Goal: Transaction & Acquisition: Download file/media

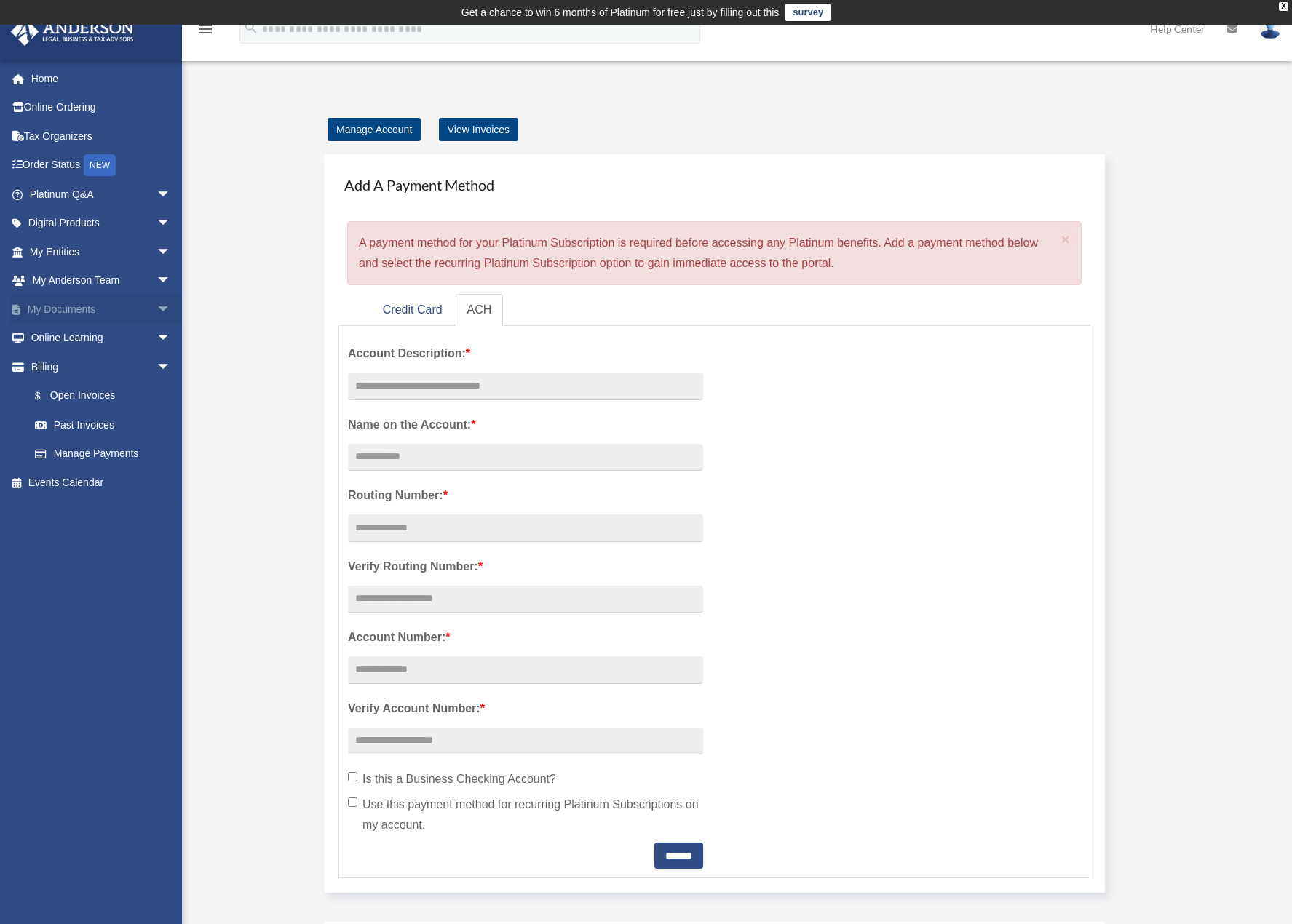
click at [90, 312] on link "My Documents arrow_drop_down" at bounding box center [101, 309] width 183 height 29
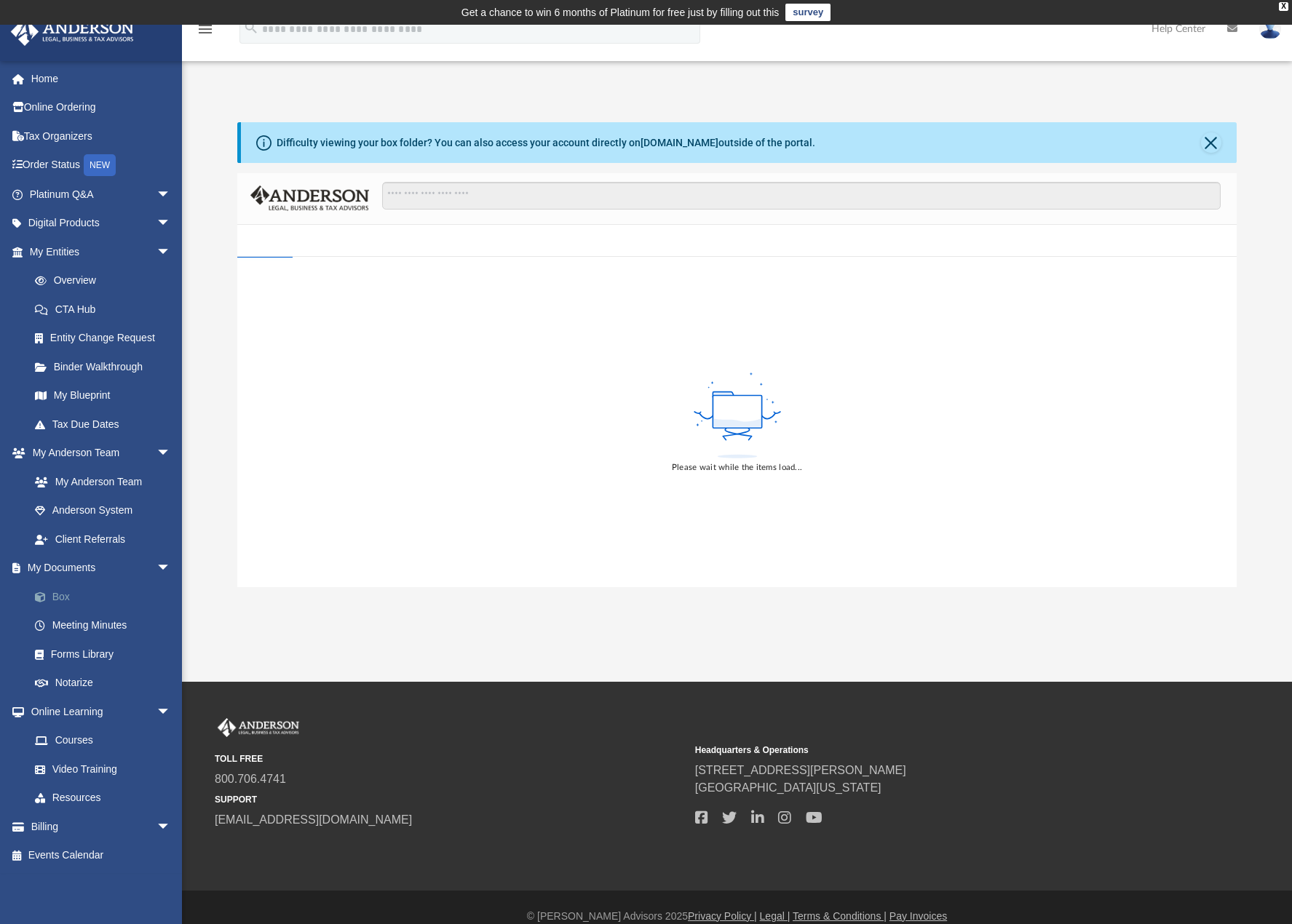
click at [92, 596] on link "Box" at bounding box center [107, 596] width 172 height 29
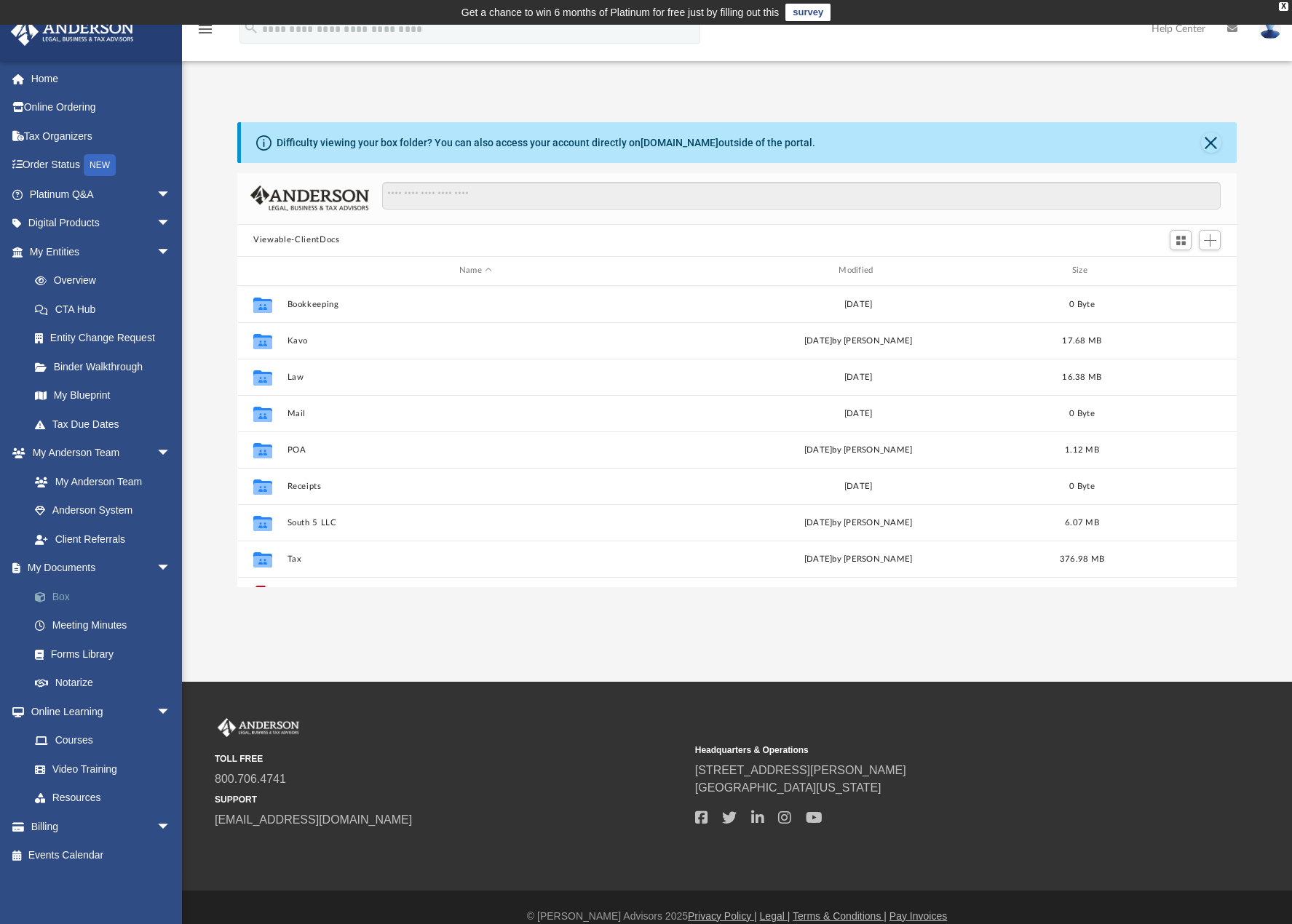
scroll to position [320, 988]
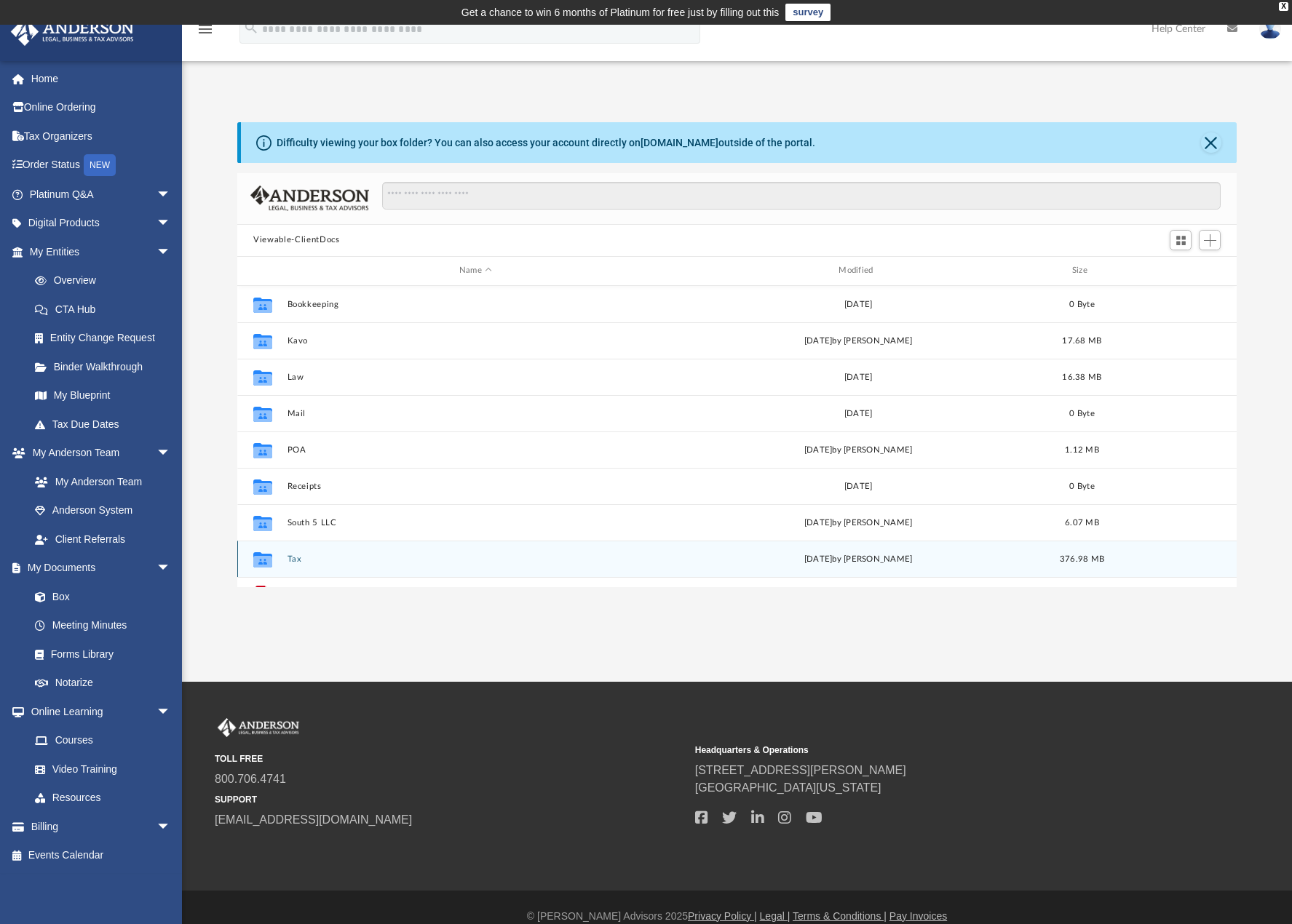
click at [388, 552] on div "Collaborated Folder Tax [DATE] by [PERSON_NAME] 376.98 MB" at bounding box center [737, 558] width 999 height 36
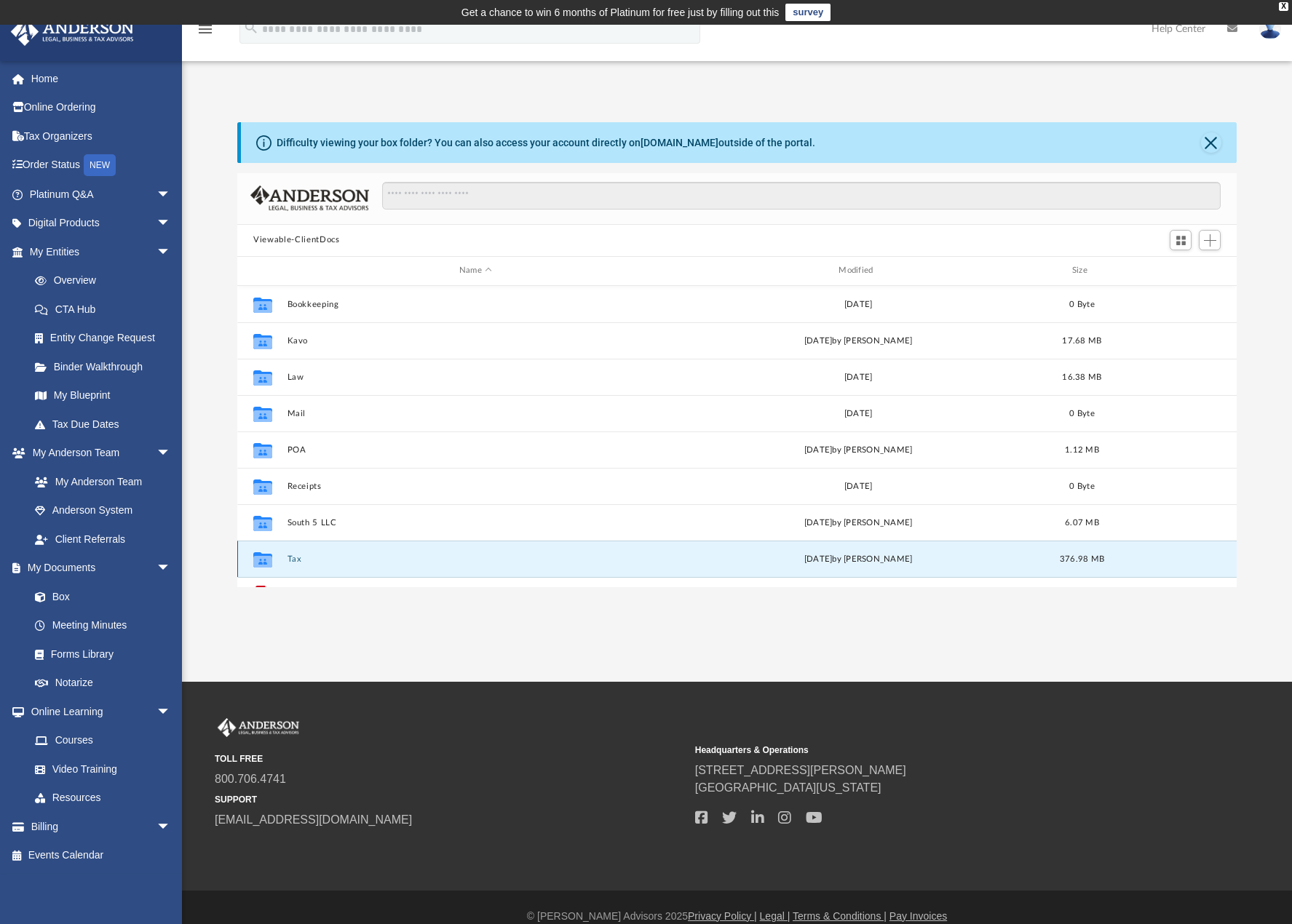
click at [297, 560] on button "Tax" at bounding box center [475, 558] width 376 height 9
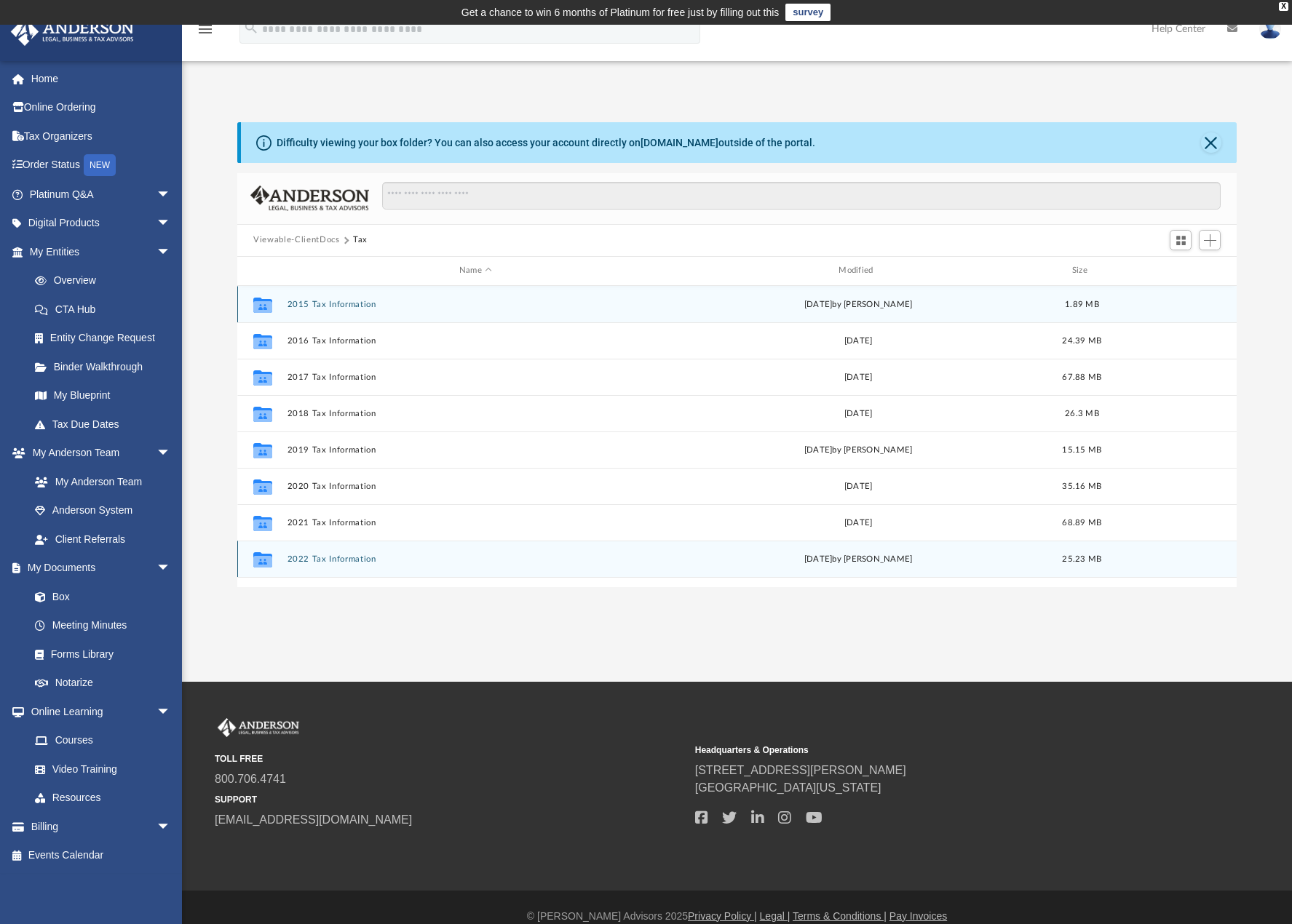
scroll to position [99, 0]
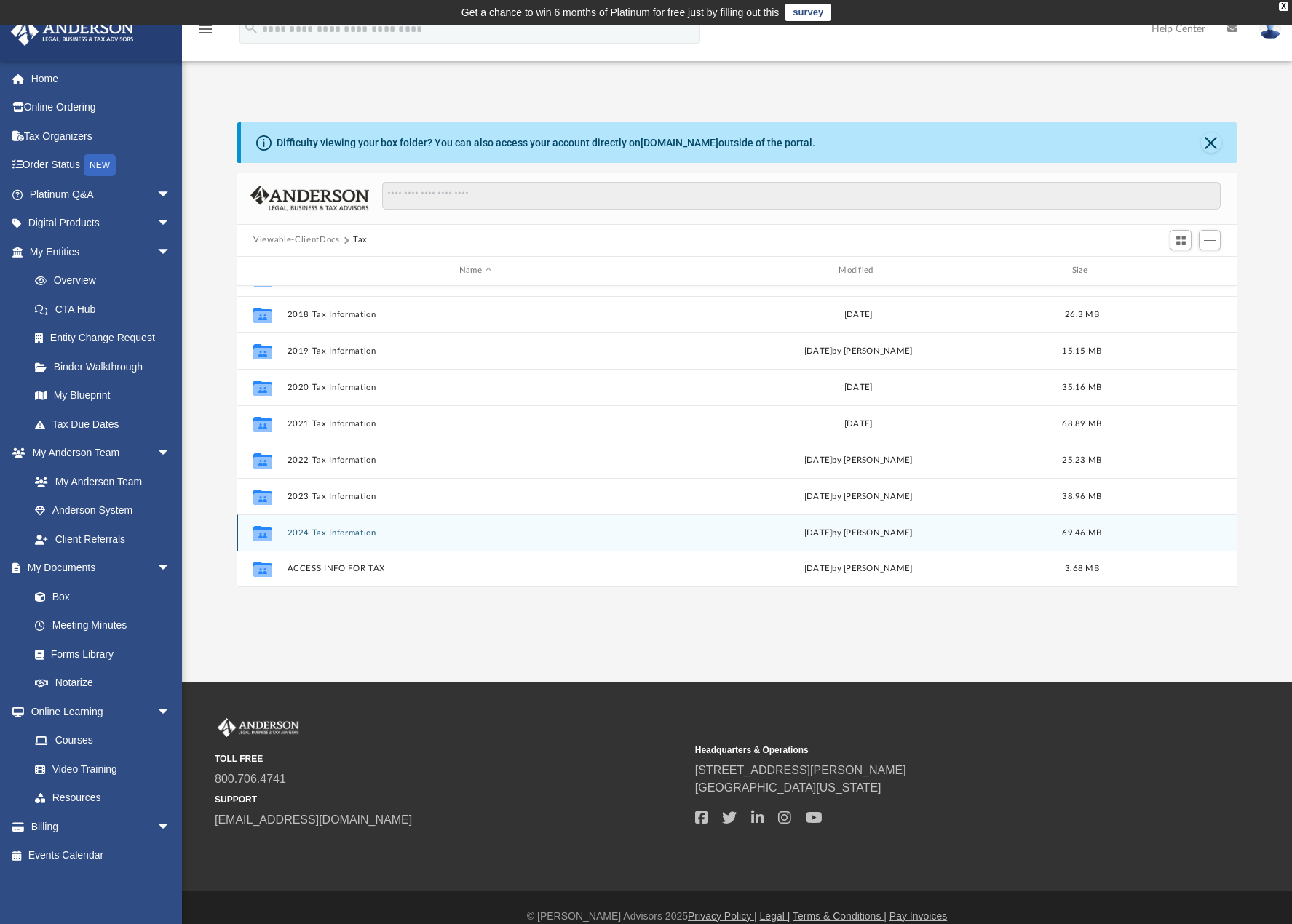
click at [324, 533] on button "2024 Tax Information" at bounding box center [475, 532] width 376 height 9
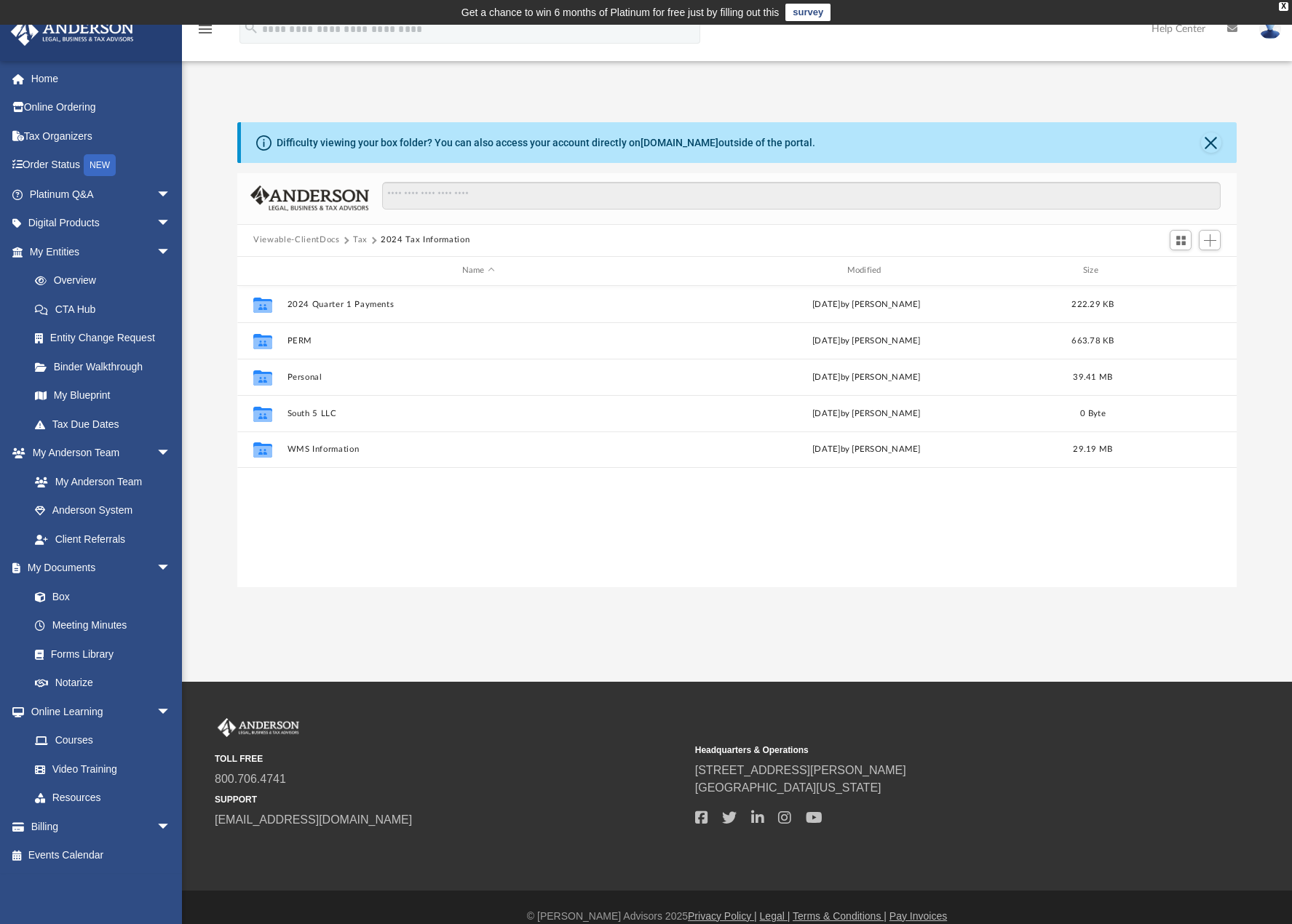
scroll to position [0, 0]
click at [302, 448] on button "WMS Information" at bounding box center [479, 449] width 382 height 9
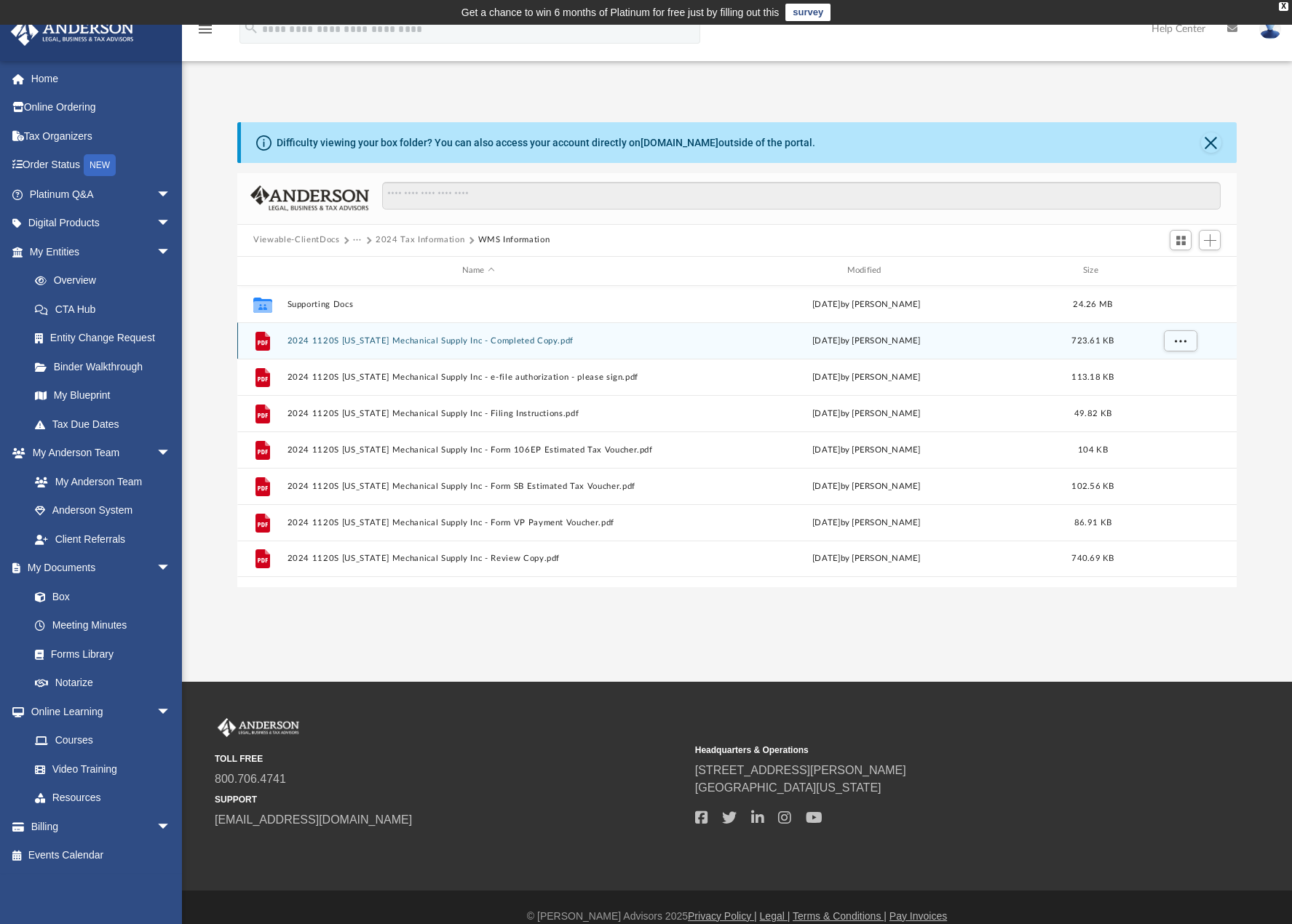
click at [333, 352] on div "File 2024 1120S [US_STATE] Mechanical Supply Inc - Completed Copy.pdf [DATE] by…" at bounding box center [737, 340] width 999 height 36
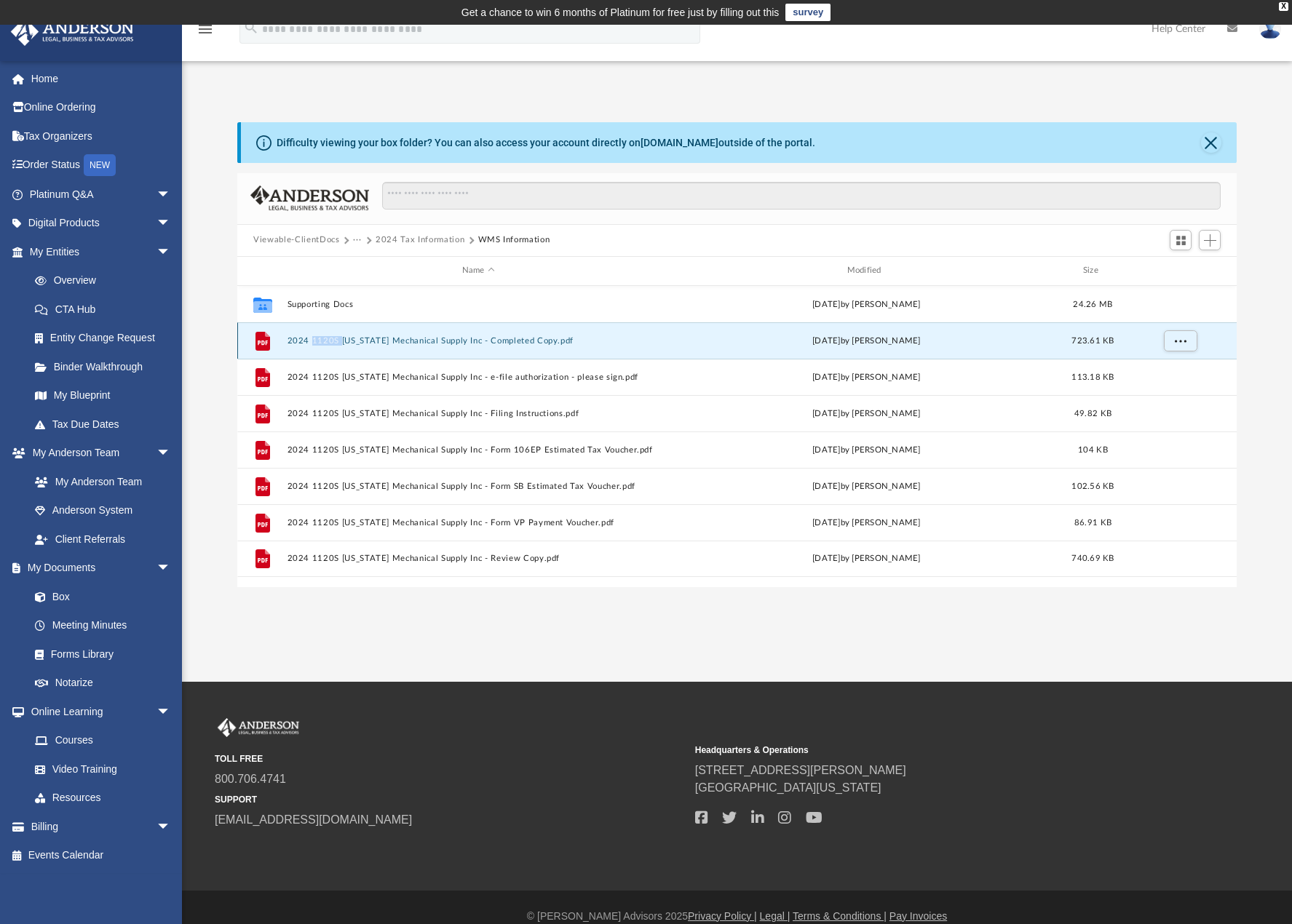
click at [333, 352] on div "File 2024 1120S [US_STATE] Mechanical Supply Inc - Completed Copy.pdf [DATE] by…" at bounding box center [737, 340] width 999 height 36
click at [721, 342] on div "[DATE] by [PERSON_NAME]" at bounding box center [867, 340] width 382 height 13
click at [1181, 347] on button "More options" at bounding box center [1180, 341] width 34 height 22
click at [424, 341] on button "2024 1120S [US_STATE] Mechanical Supply Inc - Completed Copy.pdf" at bounding box center [479, 340] width 382 height 9
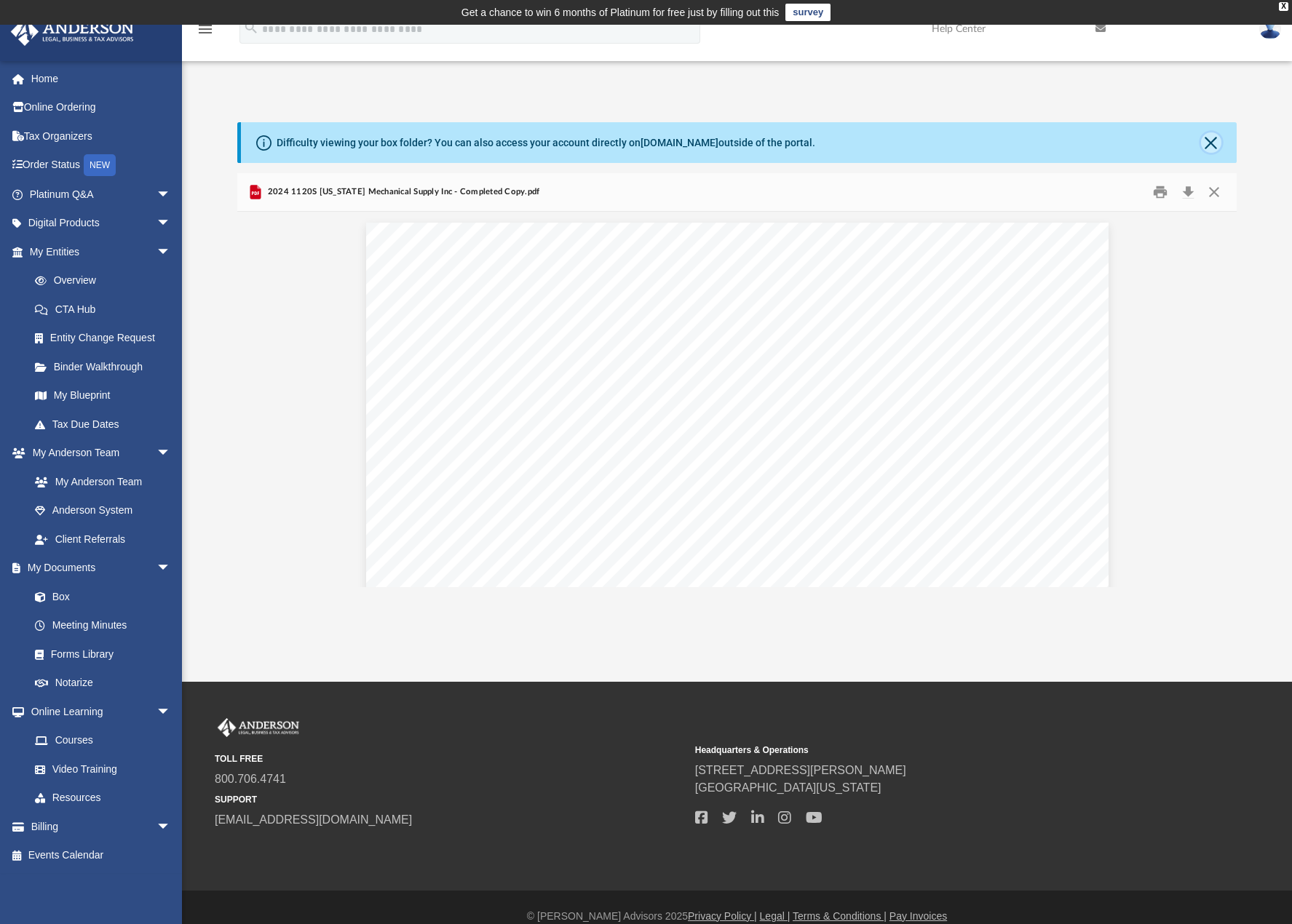
click at [1212, 143] on button "Close" at bounding box center [1211, 143] width 20 height 20
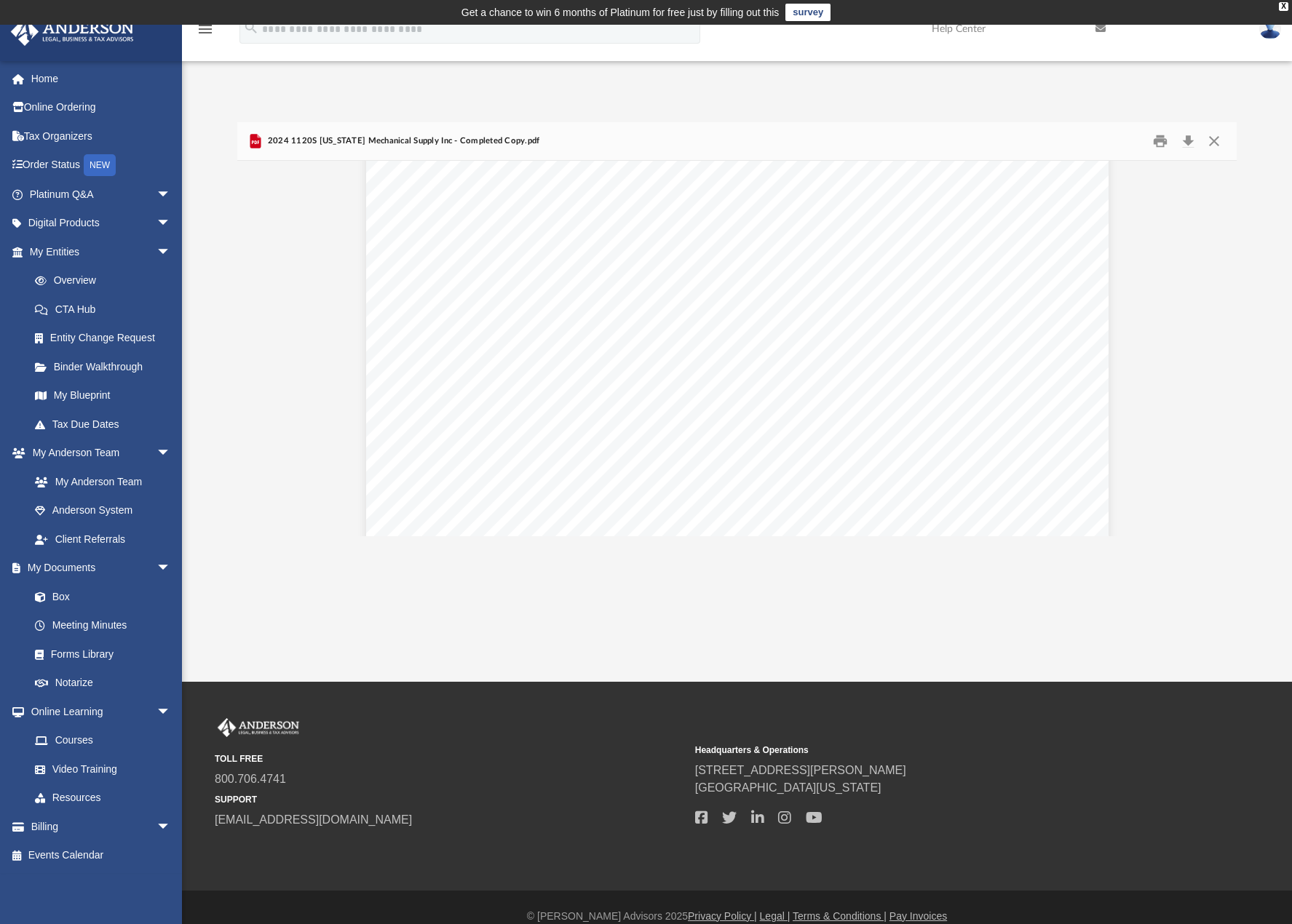
scroll to position [4153, 0]
click at [720, 500] on button "File preview" at bounding box center [724, 502] width 24 height 32
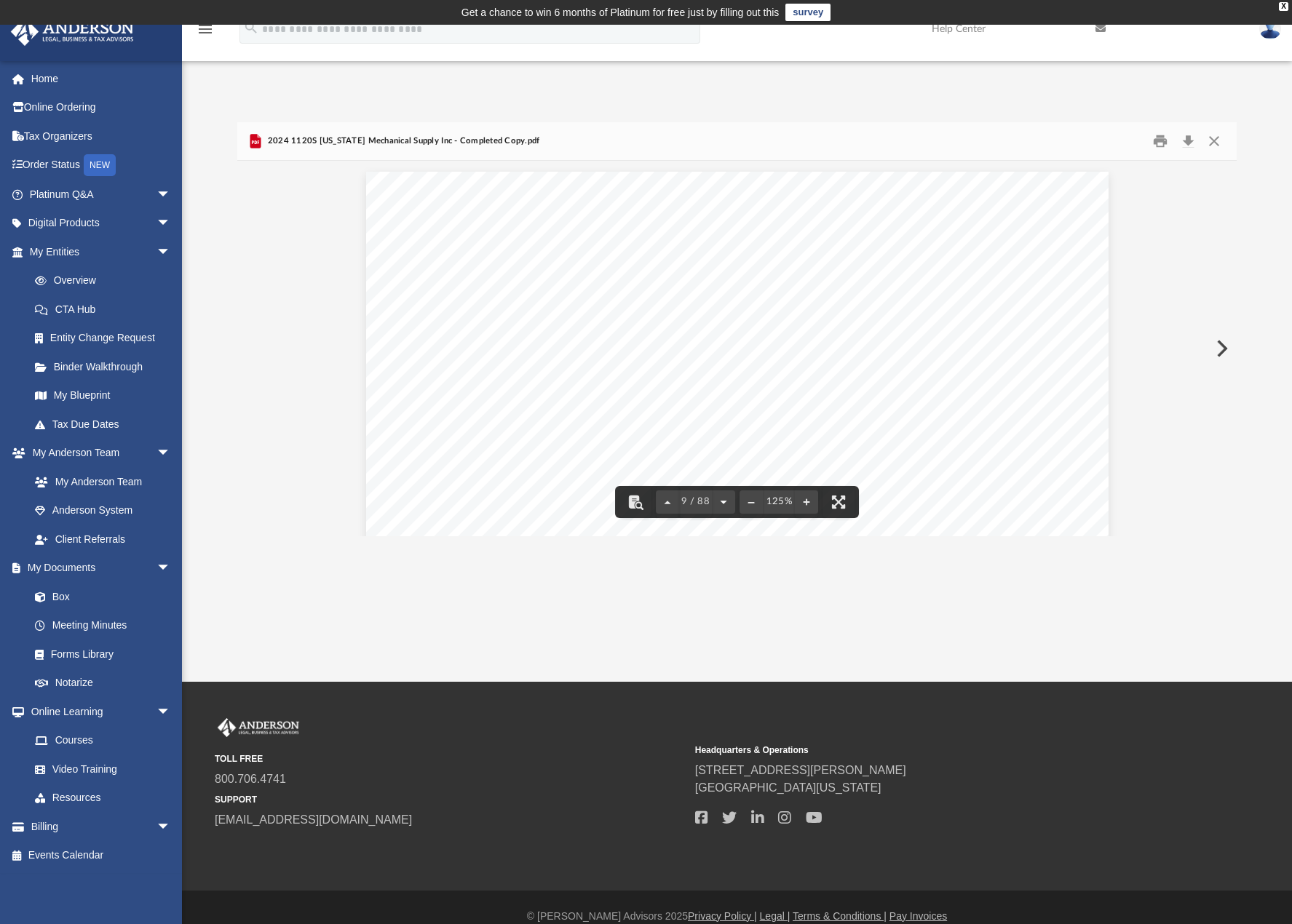
click at [720, 500] on button "File preview" at bounding box center [724, 502] width 24 height 32
click at [720, 500] on button "File preview" at bounding box center [727, 502] width 24 height 32
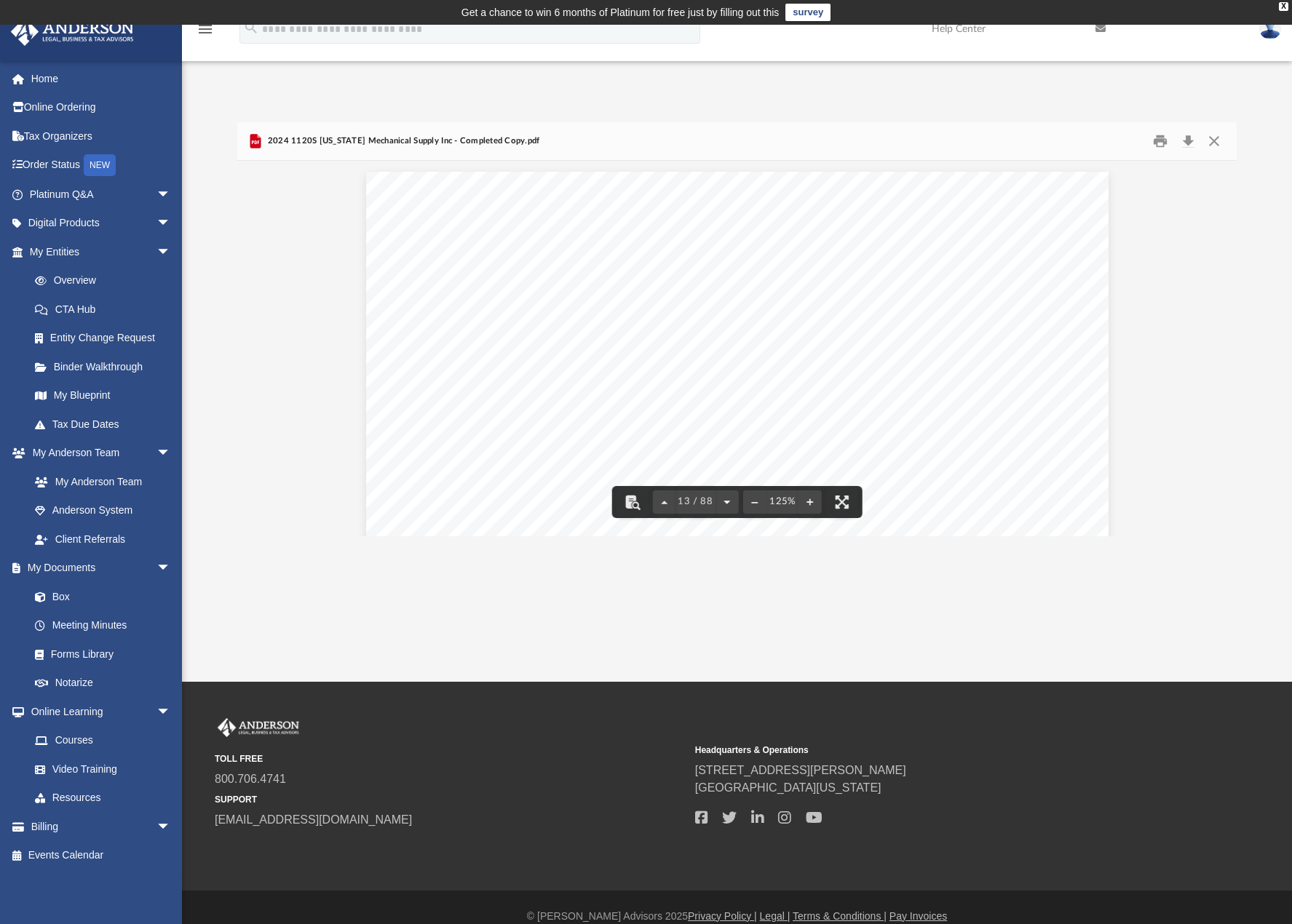
click at [720, 500] on button "File preview" at bounding box center [727, 502] width 24 height 32
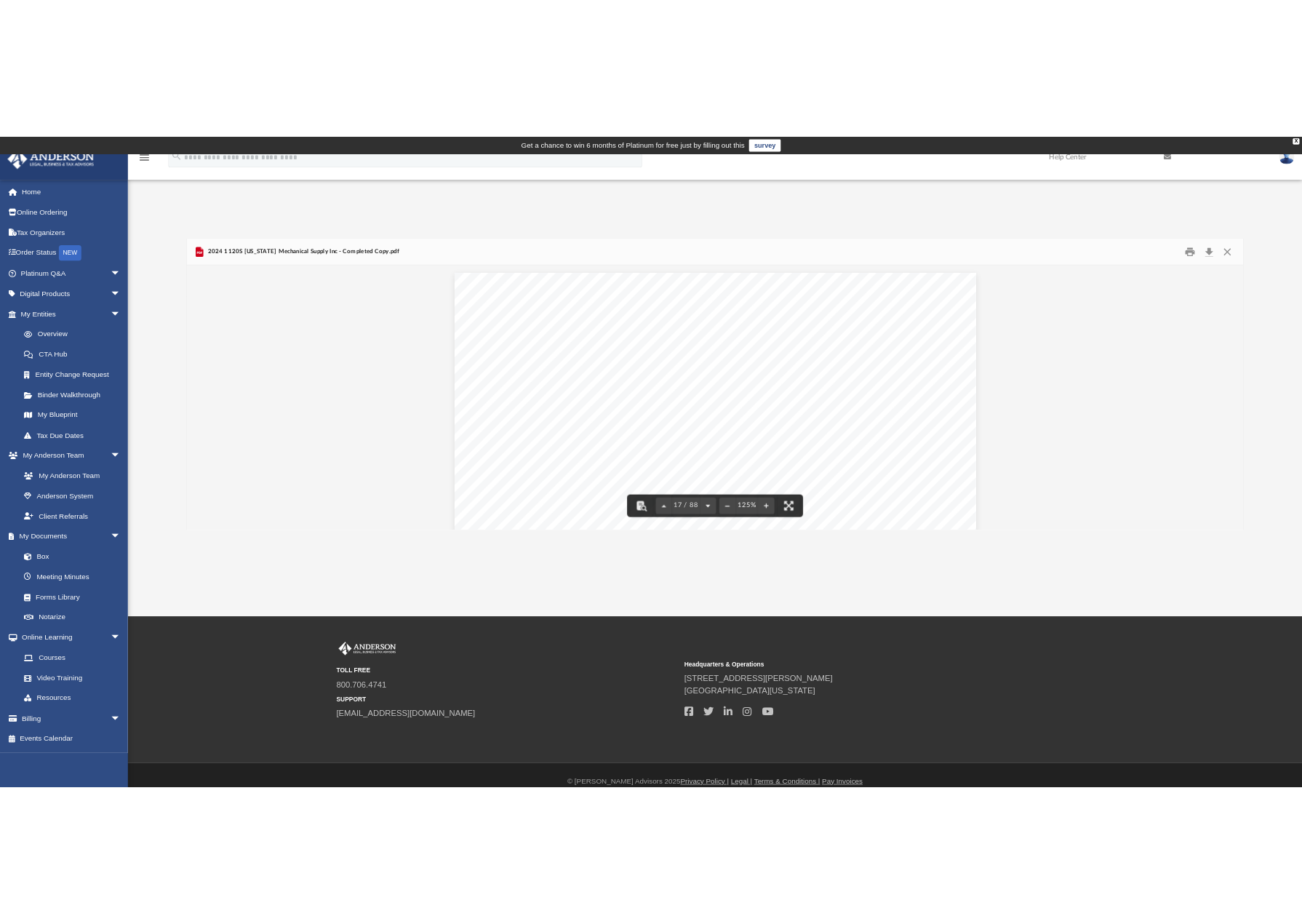
scroll to position [320, 987]
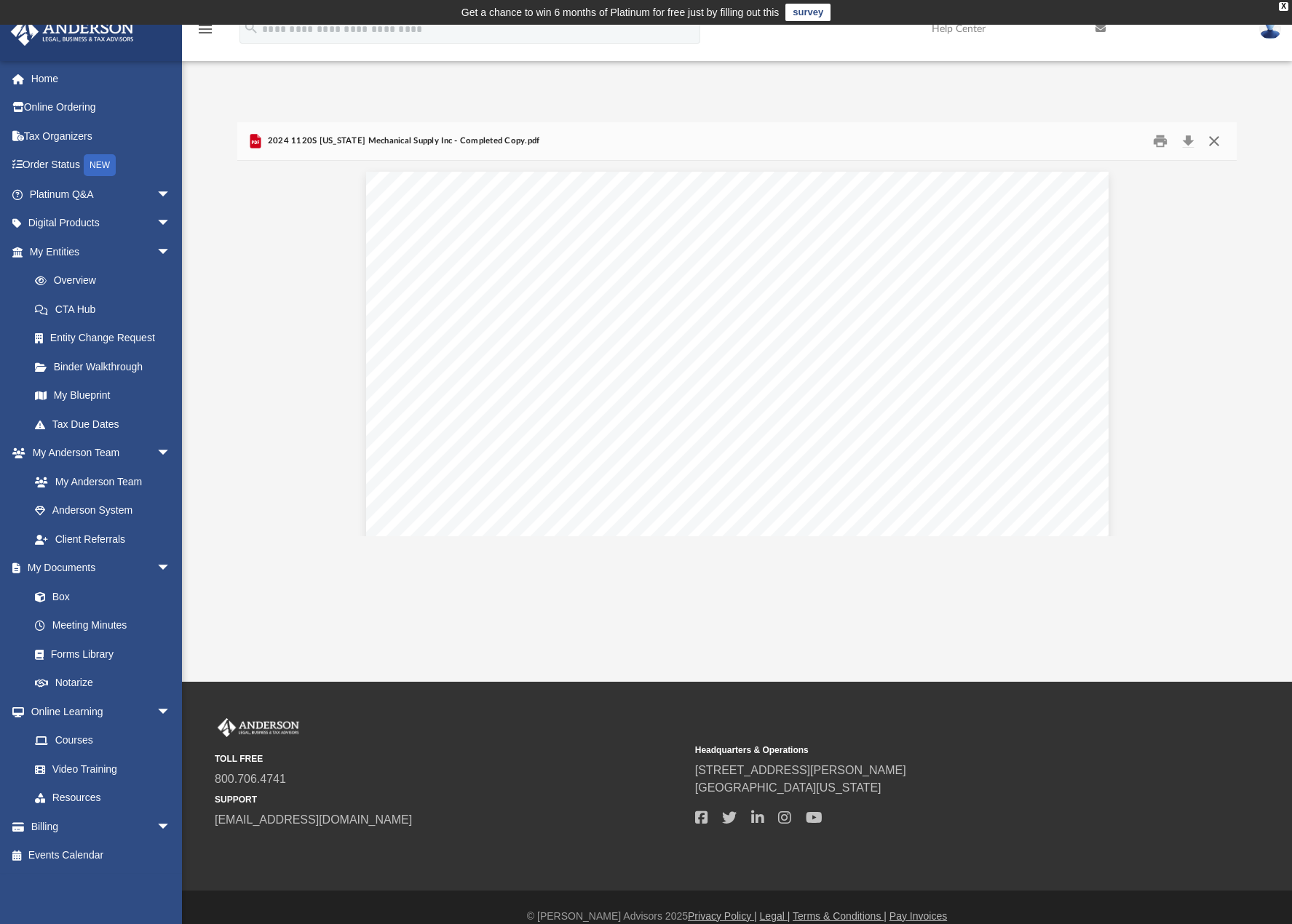
click at [1216, 134] on button "Close" at bounding box center [1213, 140] width 26 height 23
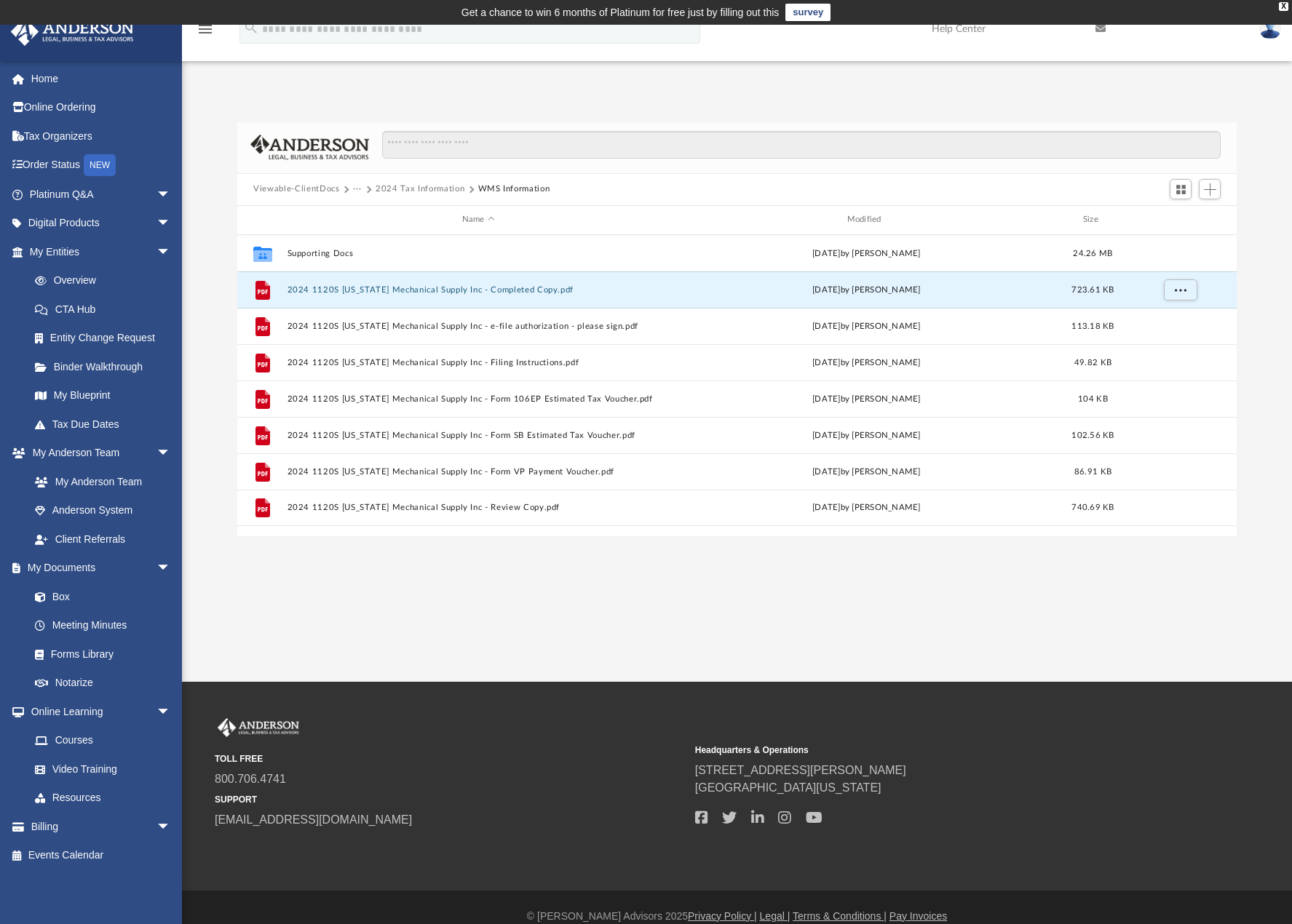
click at [1281, 246] on div "Difficulty viewing your box folder? You can also access your account directly o…" at bounding box center [736, 330] width 1109 height 414
click at [1283, 5] on div "X" at bounding box center [1283, 7] width 9 height 8
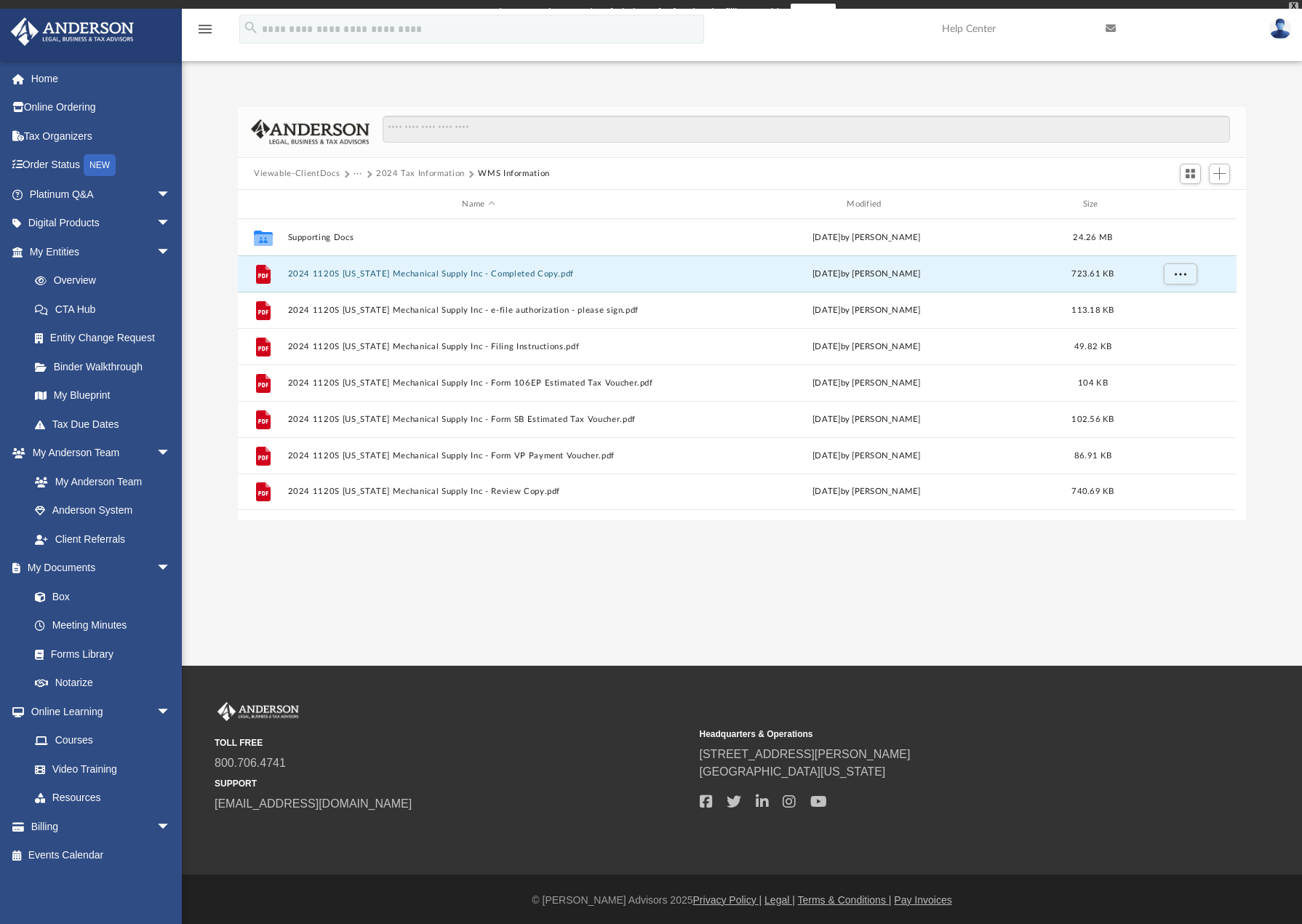
scroll to position [320, 998]
